Goal: Navigation & Orientation: Find specific page/section

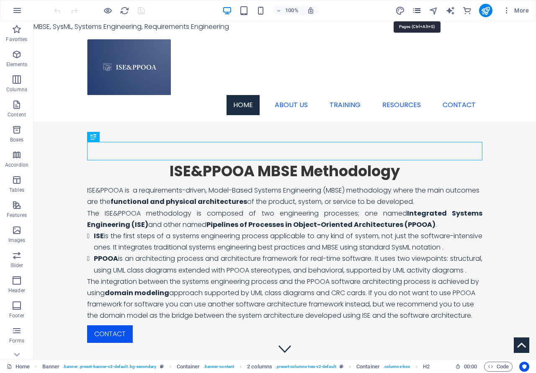
click at [420, 11] on icon "pages" at bounding box center [417, 11] width 10 height 10
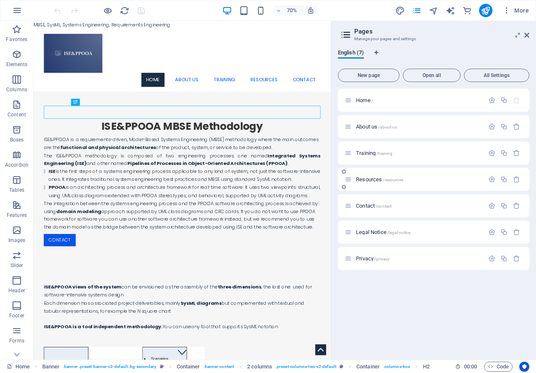
click at [370, 182] on span "Resources /resources" at bounding box center [379, 179] width 47 height 6
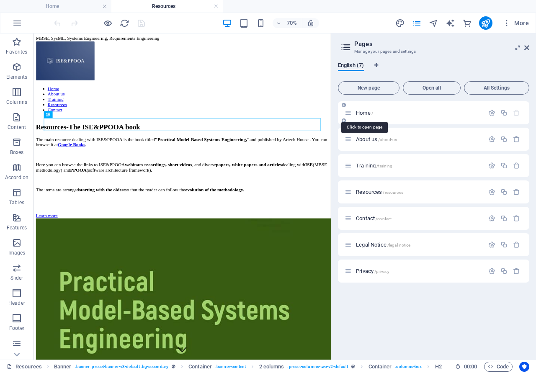
click at [362, 113] on span "Home /" at bounding box center [364, 113] width 17 height 6
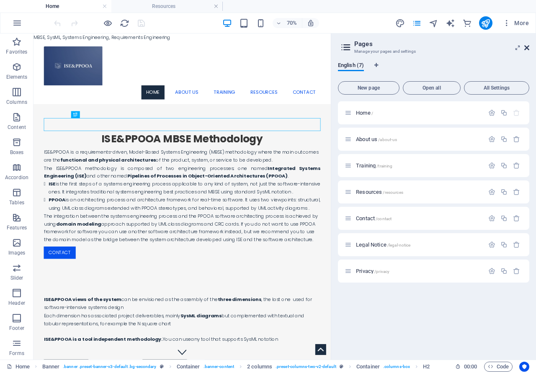
drag, startPoint x: 529, startPoint y: 47, endPoint x: 495, endPoint y: 2, distance: 56.6
click at [529, 47] on icon at bounding box center [526, 47] width 5 height 7
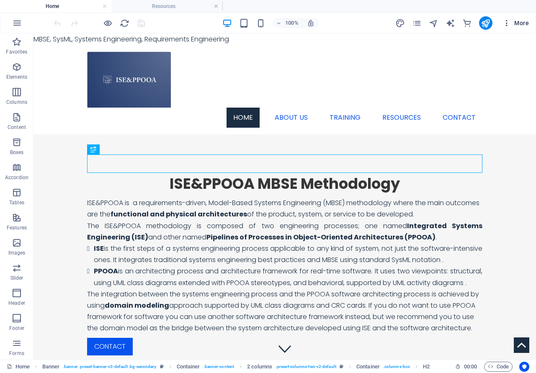
click at [518, 19] on span "More" at bounding box center [515, 23] width 26 height 8
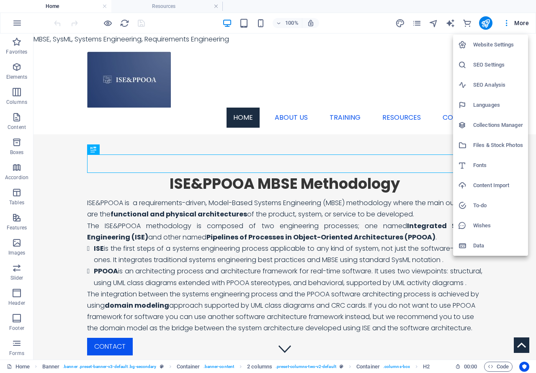
click at [20, 25] on div at bounding box center [268, 186] width 536 height 373
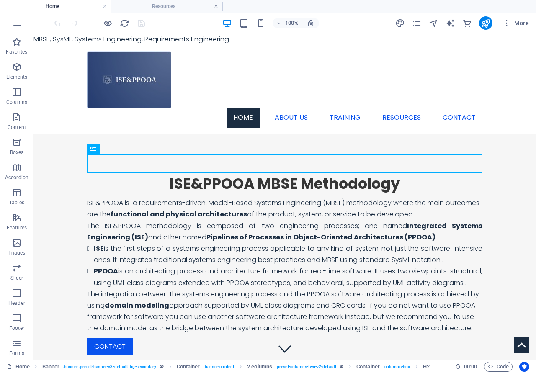
click at [20, 23] on icon "button" at bounding box center [17, 23] width 10 height 10
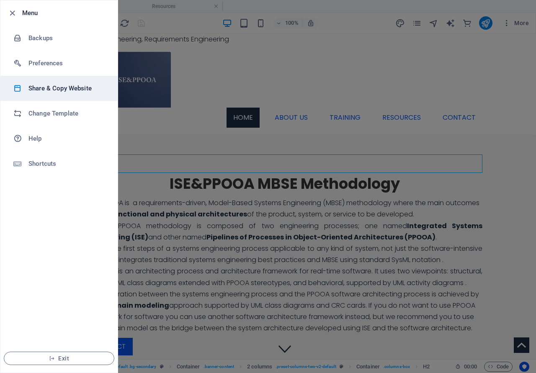
click at [26, 85] on div at bounding box center [20, 88] width 15 height 8
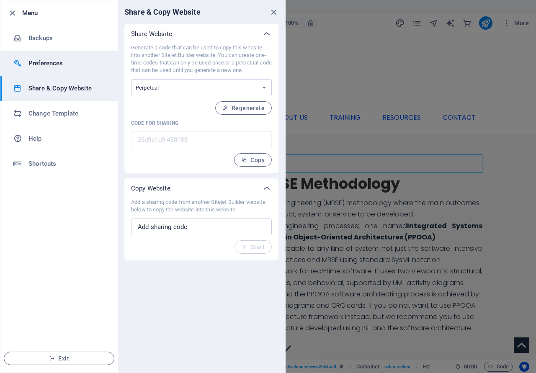
click at [39, 62] on h6 "Preferences" at bounding box center [66, 63] width 77 height 10
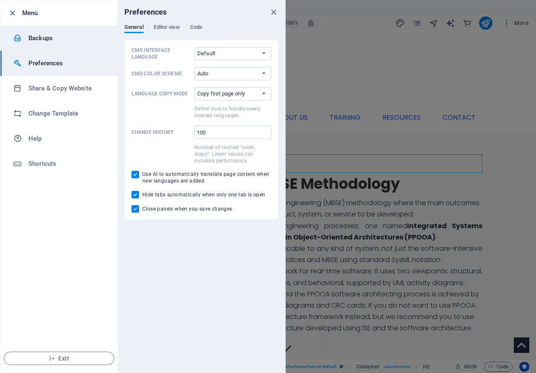
click at [49, 33] on h6 "Backups" at bounding box center [66, 38] width 77 height 10
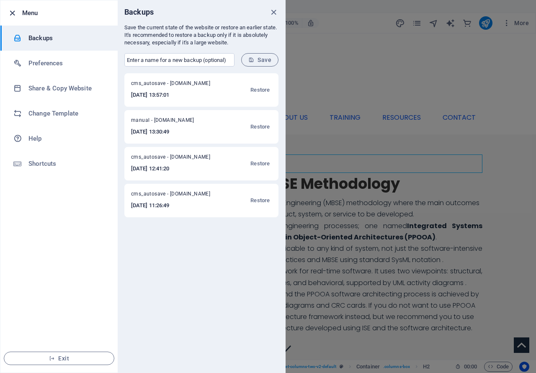
click at [13, 14] on icon "button" at bounding box center [13, 13] width 10 height 10
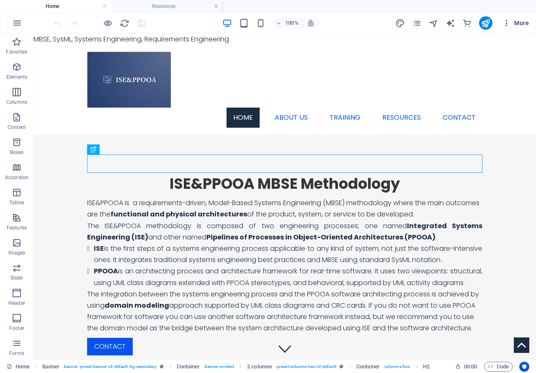
click at [522, 22] on span "More" at bounding box center [515, 23] width 26 height 8
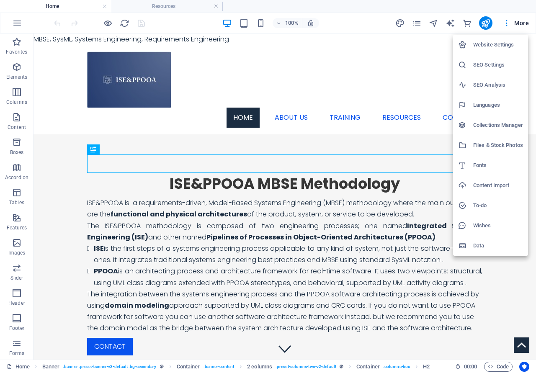
click at [414, 25] on div at bounding box center [268, 186] width 536 height 373
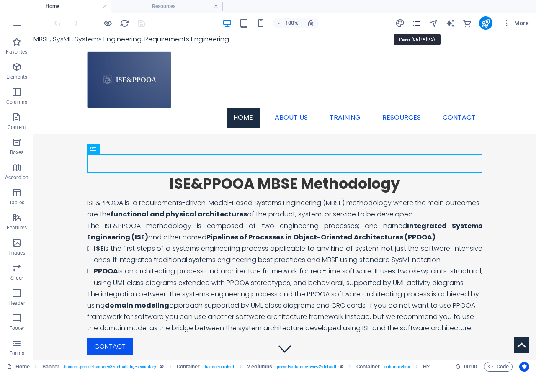
click at [415, 24] on icon "pages" at bounding box center [417, 23] width 10 height 10
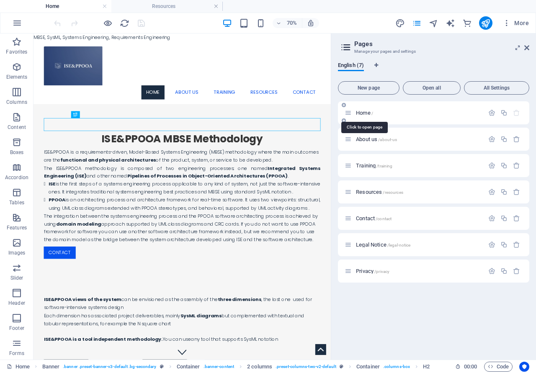
click at [362, 114] on span "Home /" at bounding box center [364, 113] width 17 height 6
click at [468, 114] on p "Home /" at bounding box center [419, 112] width 126 height 5
click at [512, 24] on span "More" at bounding box center [515, 23] width 26 height 8
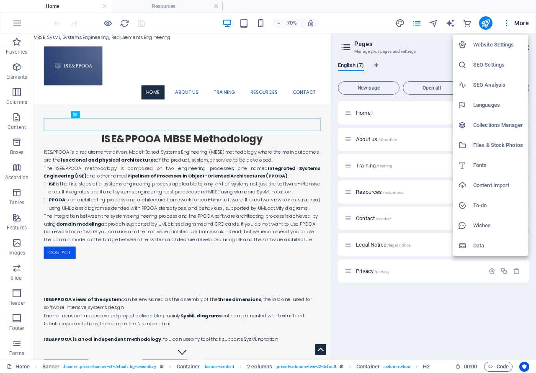
click at [387, 112] on div at bounding box center [268, 186] width 536 height 373
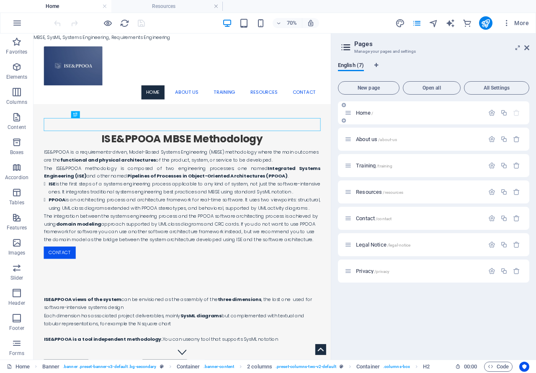
click at [363, 113] on span "Home /" at bounding box center [364, 113] width 17 height 6
click at [347, 115] on icon at bounding box center [347, 112] width 7 height 7
click at [398, 111] on p "Home /" at bounding box center [419, 112] width 126 height 5
click at [415, 142] on div "About us /about-us" at bounding box center [413, 139] width 139 height 10
click at [491, 114] on icon "button" at bounding box center [491, 112] width 7 height 7
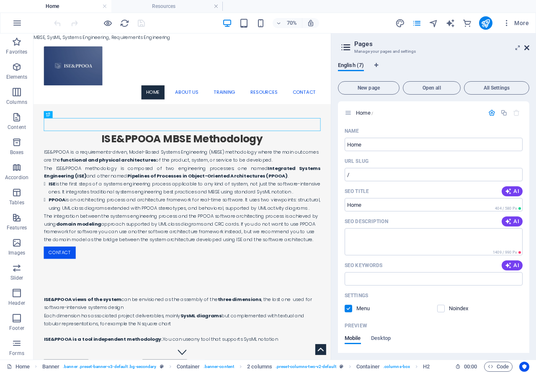
click at [527, 46] on icon at bounding box center [526, 47] width 5 height 7
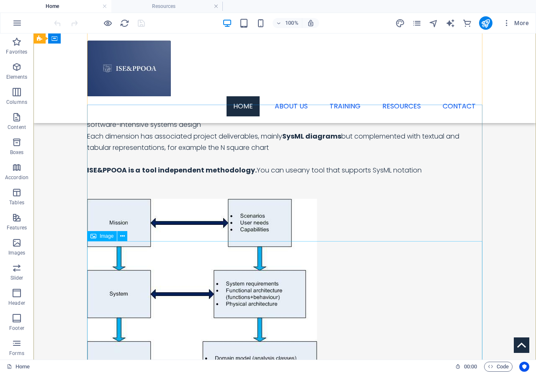
scroll to position [256, 0]
